Goal: Obtain resource: Download file/media

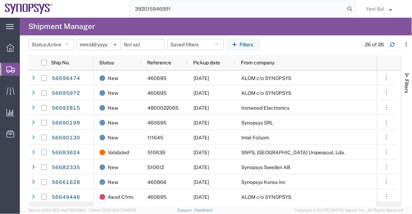
type input "392015946991"
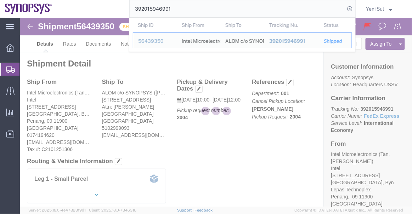
click at [223, 174] on div at bounding box center [216, 112] width 392 height 189
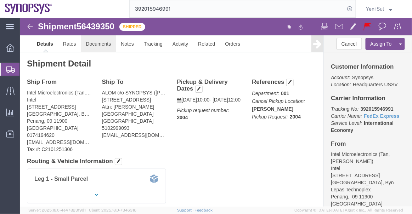
click link "Documents"
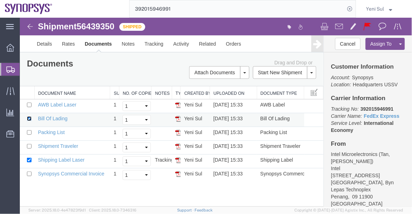
click at [29, 119] on input "checkbox" at bounding box center [29, 118] width 5 height 5
checkbox input "false"
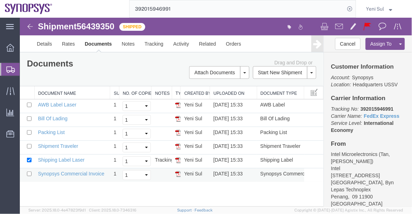
drag, startPoint x: 29, startPoint y: 154, endPoint x: 24, endPoint y: 168, distance: 14.3
click at [29, 155] on td at bounding box center [26, 161] width 15 height 14
click at [27, 173] on input "checkbox" at bounding box center [29, 173] width 5 height 5
checkbox input "true"
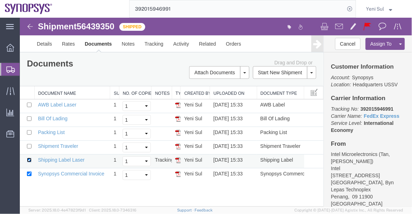
click at [30, 158] on input "checkbox" at bounding box center [29, 160] width 5 height 5
checkbox input "false"
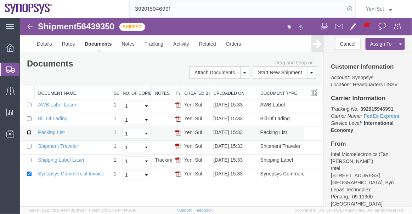
click at [27, 131] on input "checkbox" at bounding box center [29, 132] width 5 height 5
checkbox input "true"
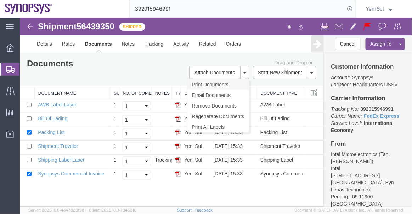
click at [225, 81] on link "Print Documents" at bounding box center [218, 84] width 62 height 11
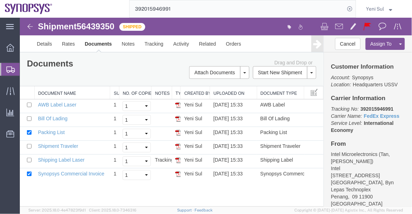
click at [0, 0] on span "Shipment Manager" at bounding box center [0, 0] width 0 height 0
